Goal: Navigation & Orientation: Understand site structure

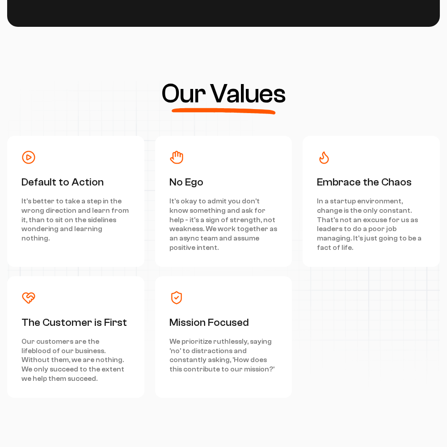
scroll to position [4019, 0]
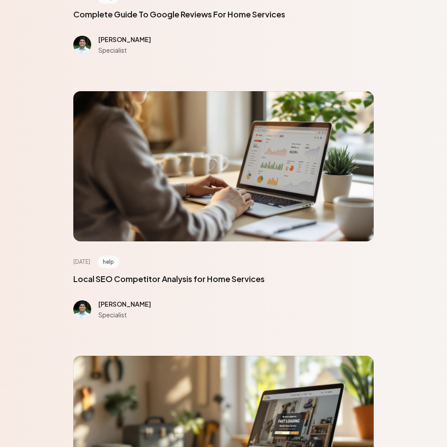
scroll to position [4019, 0]
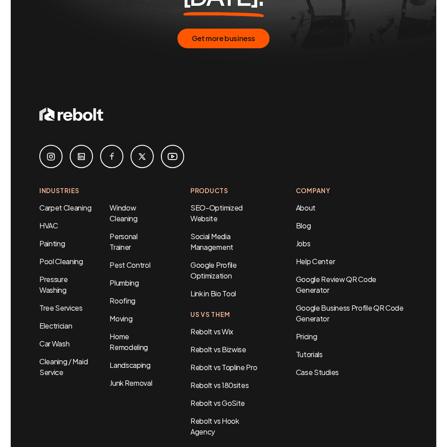
scroll to position [524, 0]
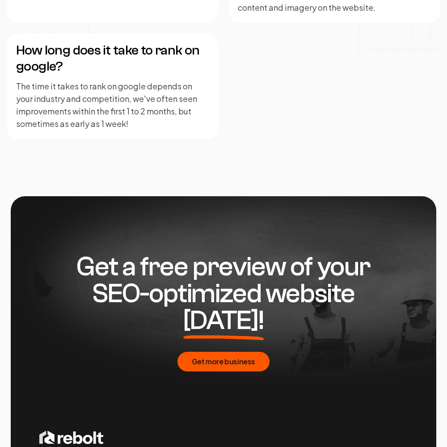
scroll to position [2174, 0]
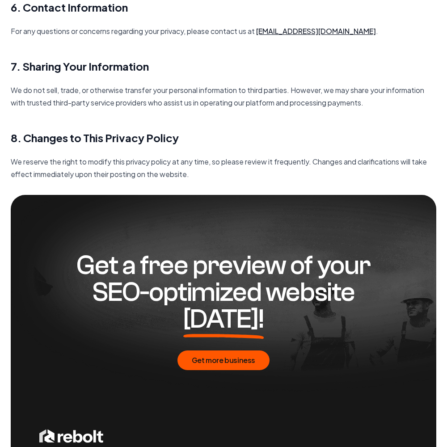
scroll to position [1292, 0]
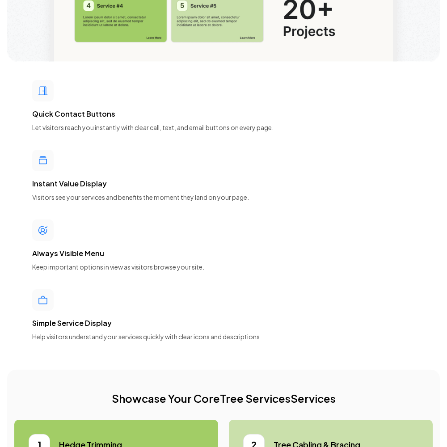
scroll to position [4019, 0]
